Goal: Check status

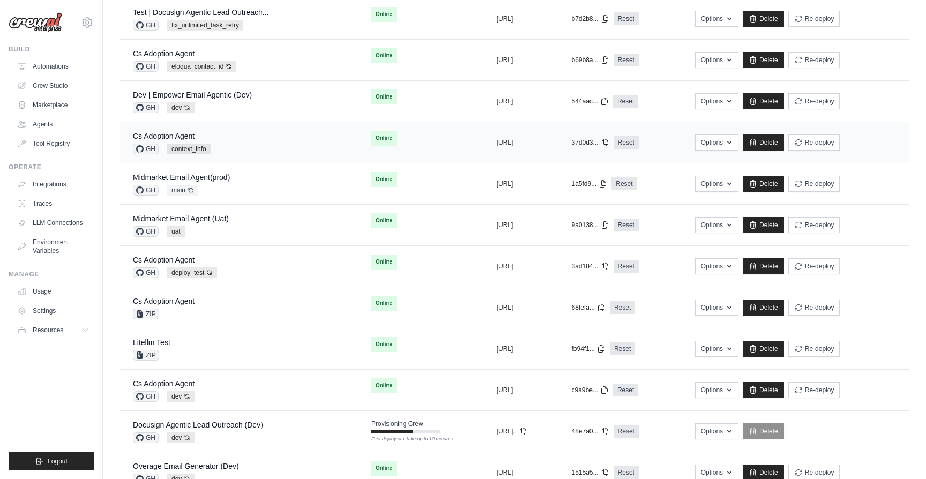
scroll to position [219, 0]
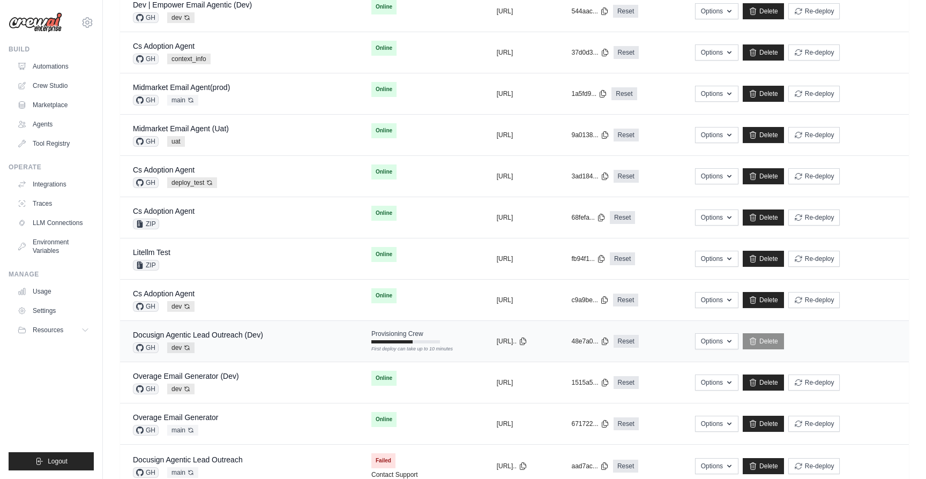
click at [299, 334] on div "Docusign Agentic Lead Outreach (Dev) GH dev Auto-deploy enabled" at bounding box center [239, 341] width 213 height 24
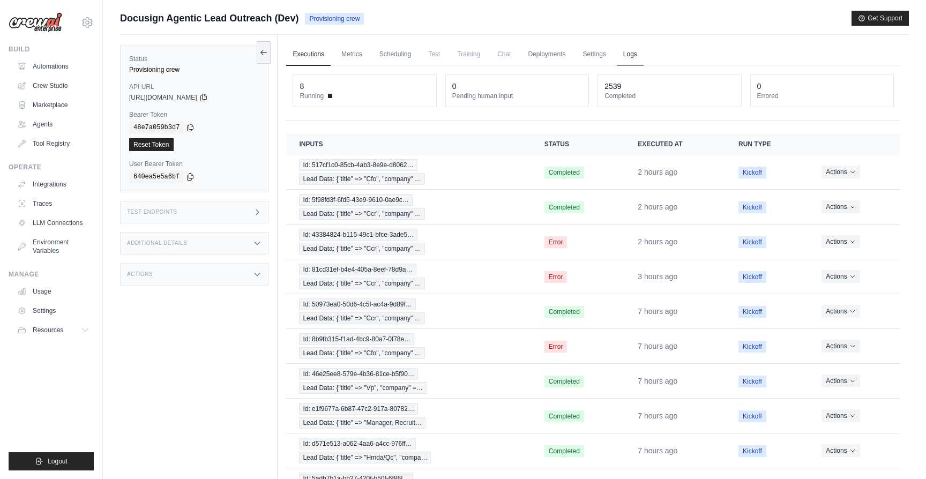
click at [630, 56] on link "Logs" at bounding box center [629, 54] width 27 height 22
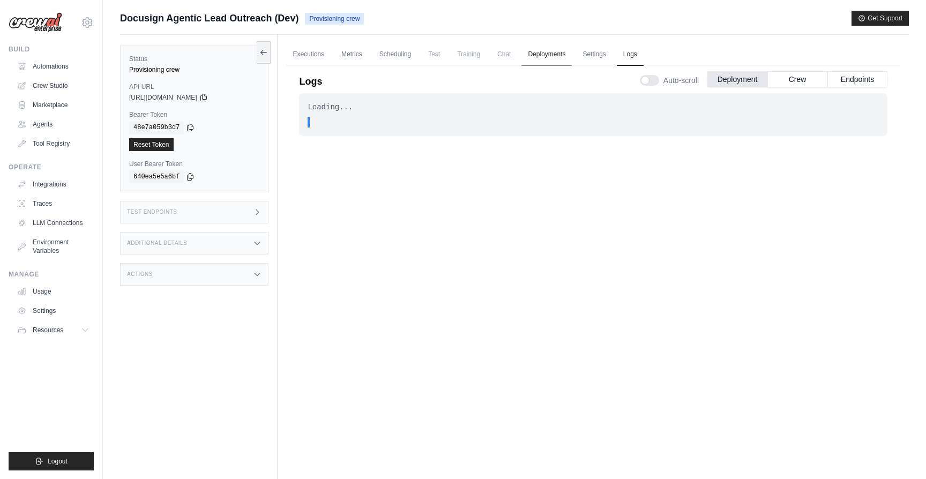
click at [557, 56] on link "Deployments" at bounding box center [546, 54] width 50 height 22
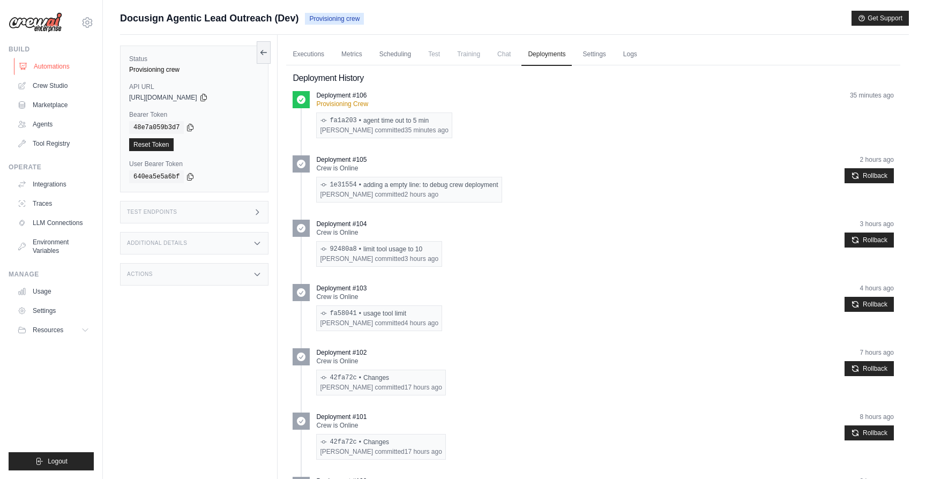
click at [64, 70] on link "Automations" at bounding box center [54, 66] width 81 height 17
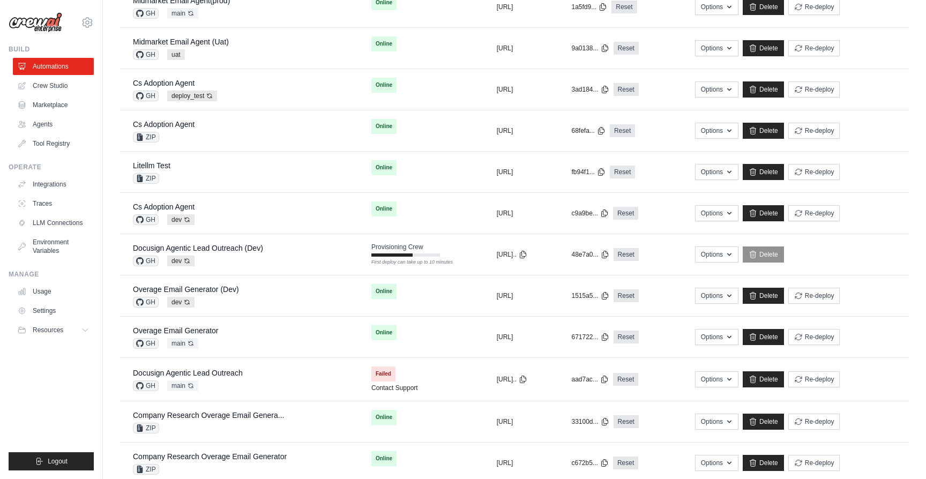
scroll to position [307, 0]
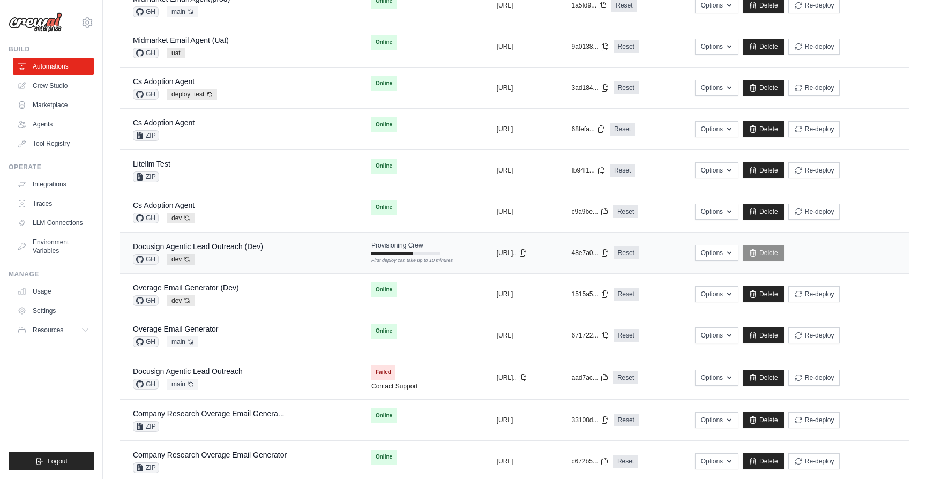
click at [274, 254] on div "Docusign Agentic Lead Outreach (Dev) GH dev Auto-deploy enabled" at bounding box center [239, 253] width 213 height 24
